Goal: Register for event/course

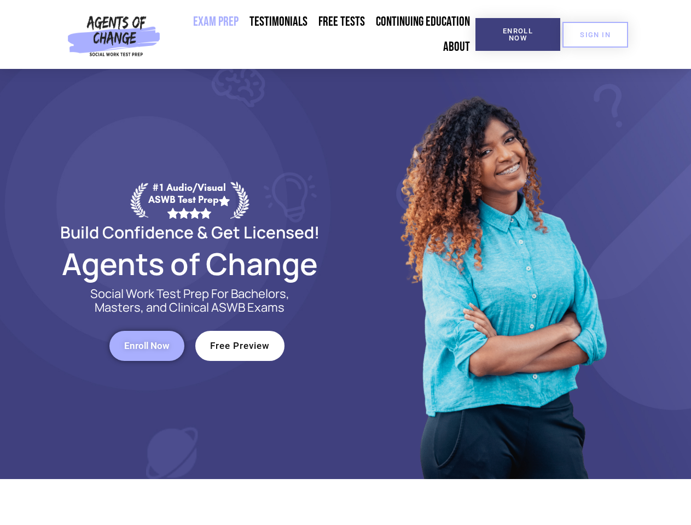
click at [346, 263] on div at bounding box center [502, 274] width 312 height 410
click at [517, 34] on span "Enroll Now" at bounding box center [518, 34] width 50 height 14
click at [595, 34] on span "SIGN IN" at bounding box center [595, 34] width 31 height 7
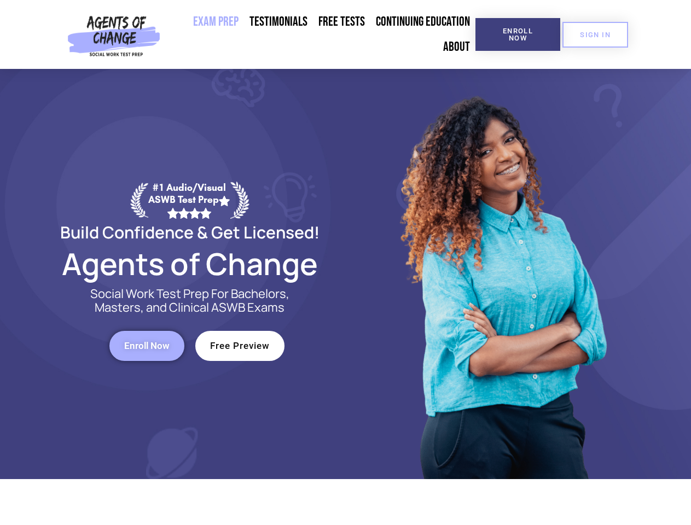
click at [147, 346] on span "Enroll Now" at bounding box center [146, 345] width 45 height 9
click at [240, 346] on span "Free Preview" at bounding box center [240, 345] width 60 height 9
